Goal: Task Accomplishment & Management: Manage account settings

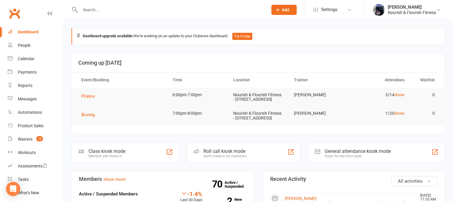
click at [142, 12] on input "text" at bounding box center [170, 10] width 185 height 8
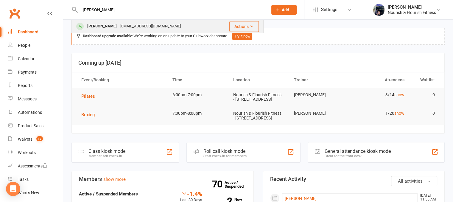
type input "[PERSON_NAME]"
click at [126, 27] on div "[EMAIL_ADDRESS][DOMAIN_NAME]" at bounding box center [151, 26] width 64 height 9
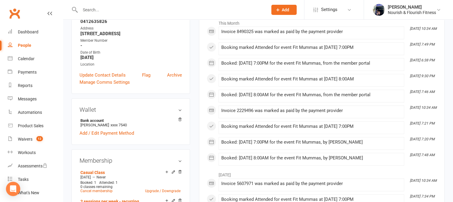
scroll to position [103, 0]
click at [127, 134] on link "Add / Edit Payment Method" at bounding box center [107, 132] width 55 height 7
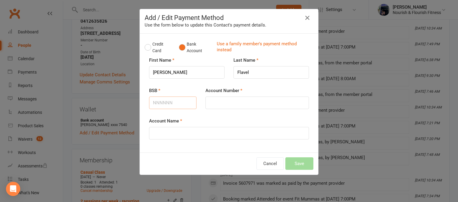
click at [163, 103] on input "BSB" at bounding box center [172, 103] width 47 height 13
type input "182182"
click at [217, 103] on input "Account Number" at bounding box center [256, 103] width 103 height 13
type input "027741529"
click at [216, 132] on input "Account Name" at bounding box center [229, 133] width 160 height 13
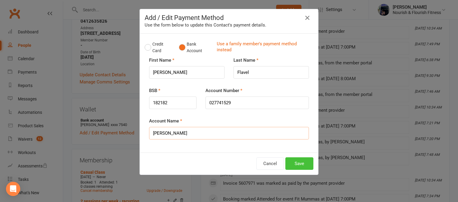
type input "[PERSON_NAME]"
click at [294, 165] on button "Save" at bounding box center [299, 163] width 28 height 13
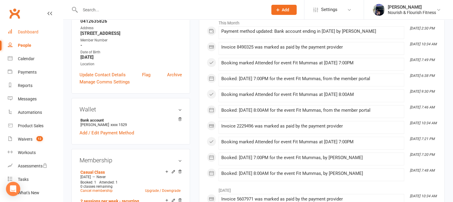
click at [18, 33] on div "Dashboard" at bounding box center [28, 32] width 21 height 5
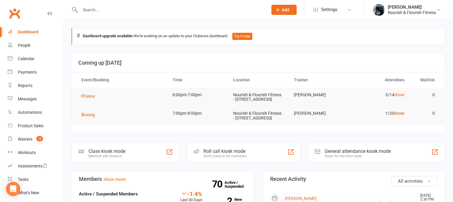
click at [396, 116] on link "show" at bounding box center [400, 113] width 10 height 5
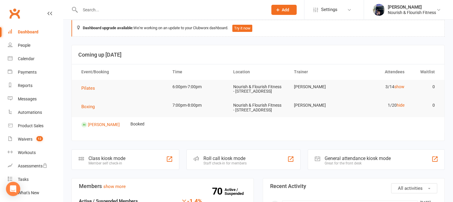
scroll to position [8, 0]
click at [403, 107] on link "hide" at bounding box center [401, 105] width 8 height 5
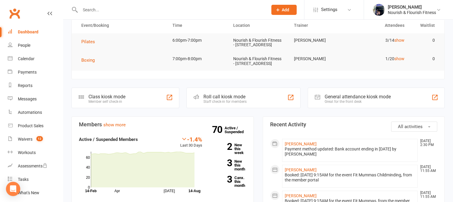
scroll to position [55, 0]
